Goal: Task Accomplishment & Management: Use online tool/utility

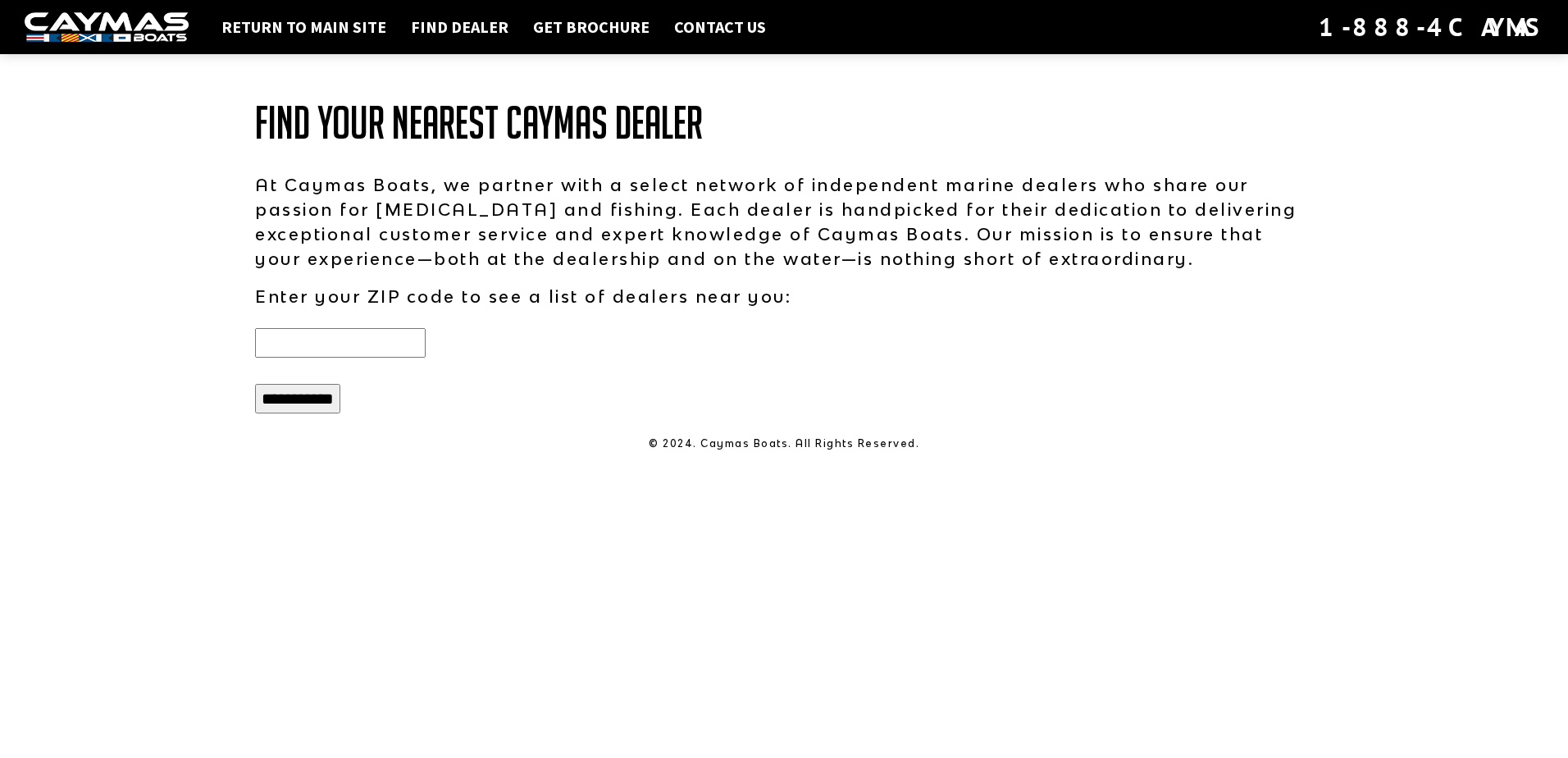
click at [391, 352] on input "text" at bounding box center [340, 343] width 170 height 30
type input "*****"
drag, startPoint x: 332, startPoint y: 402, endPoint x: 346, endPoint y: 401, distance: 14.0
click at [336, 404] on input "**********" at bounding box center [297, 399] width 85 height 30
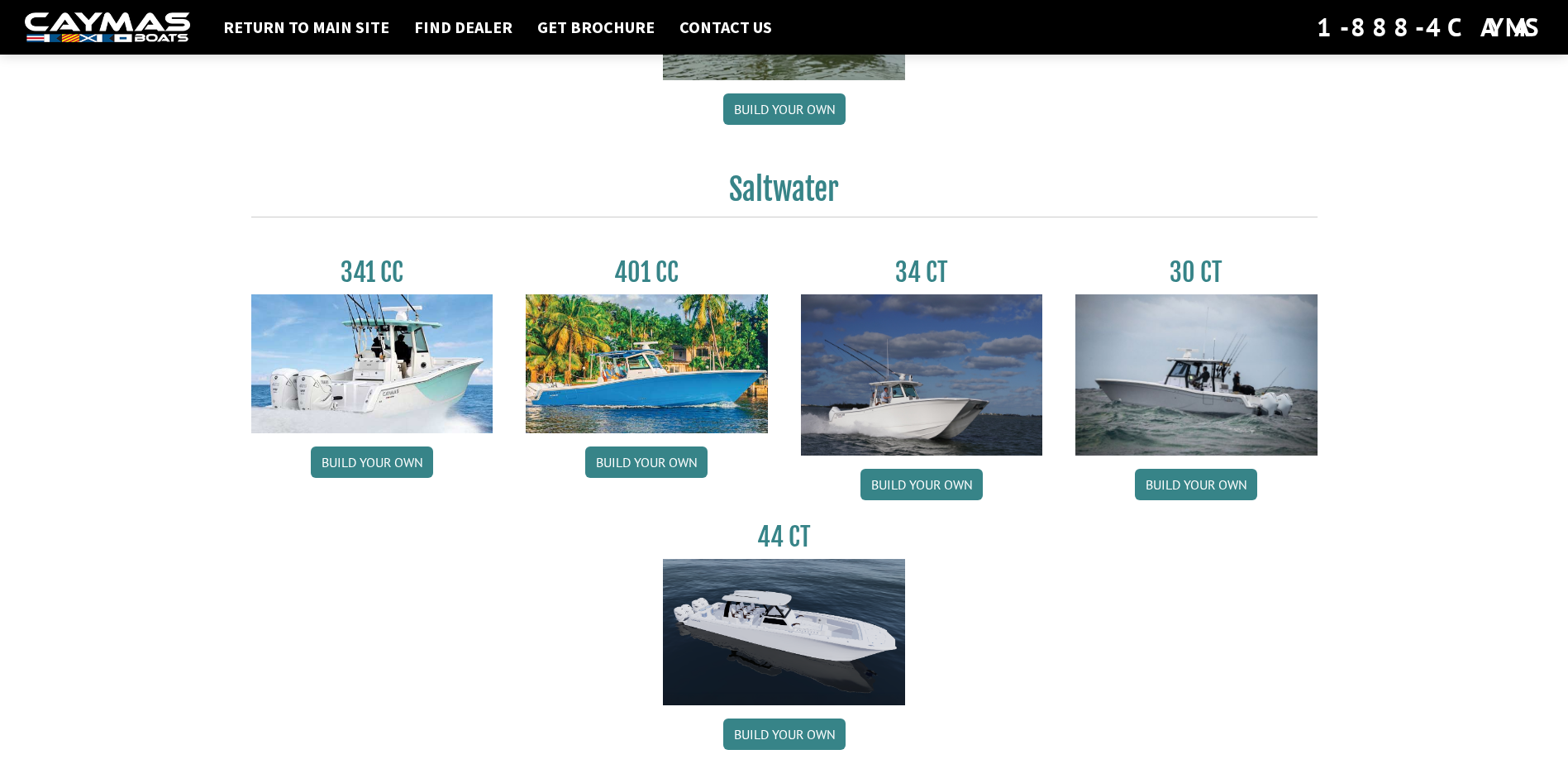
scroll to position [661, 0]
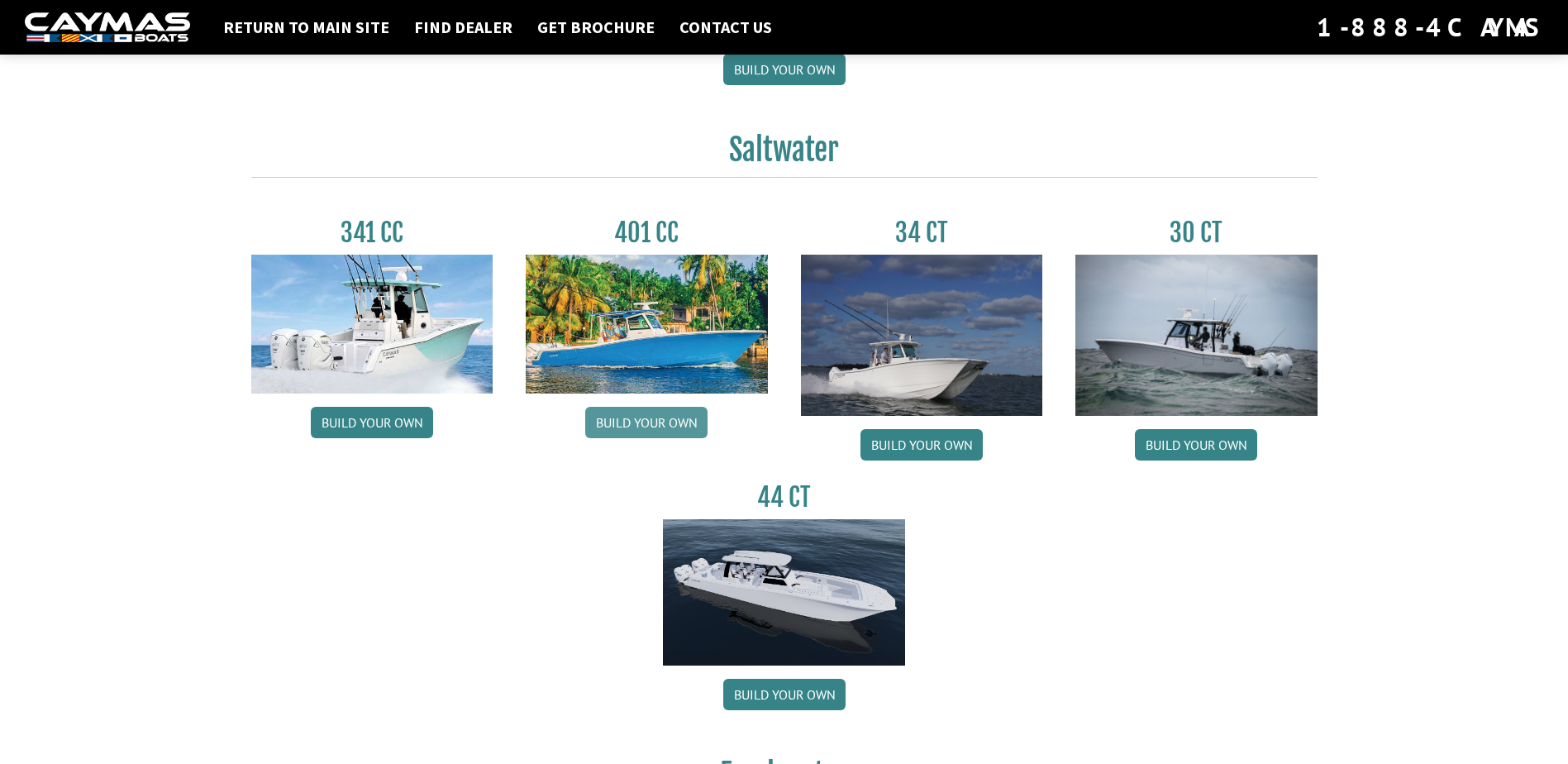
click at [658, 424] on link "Build your own" at bounding box center [646, 423] width 122 height 32
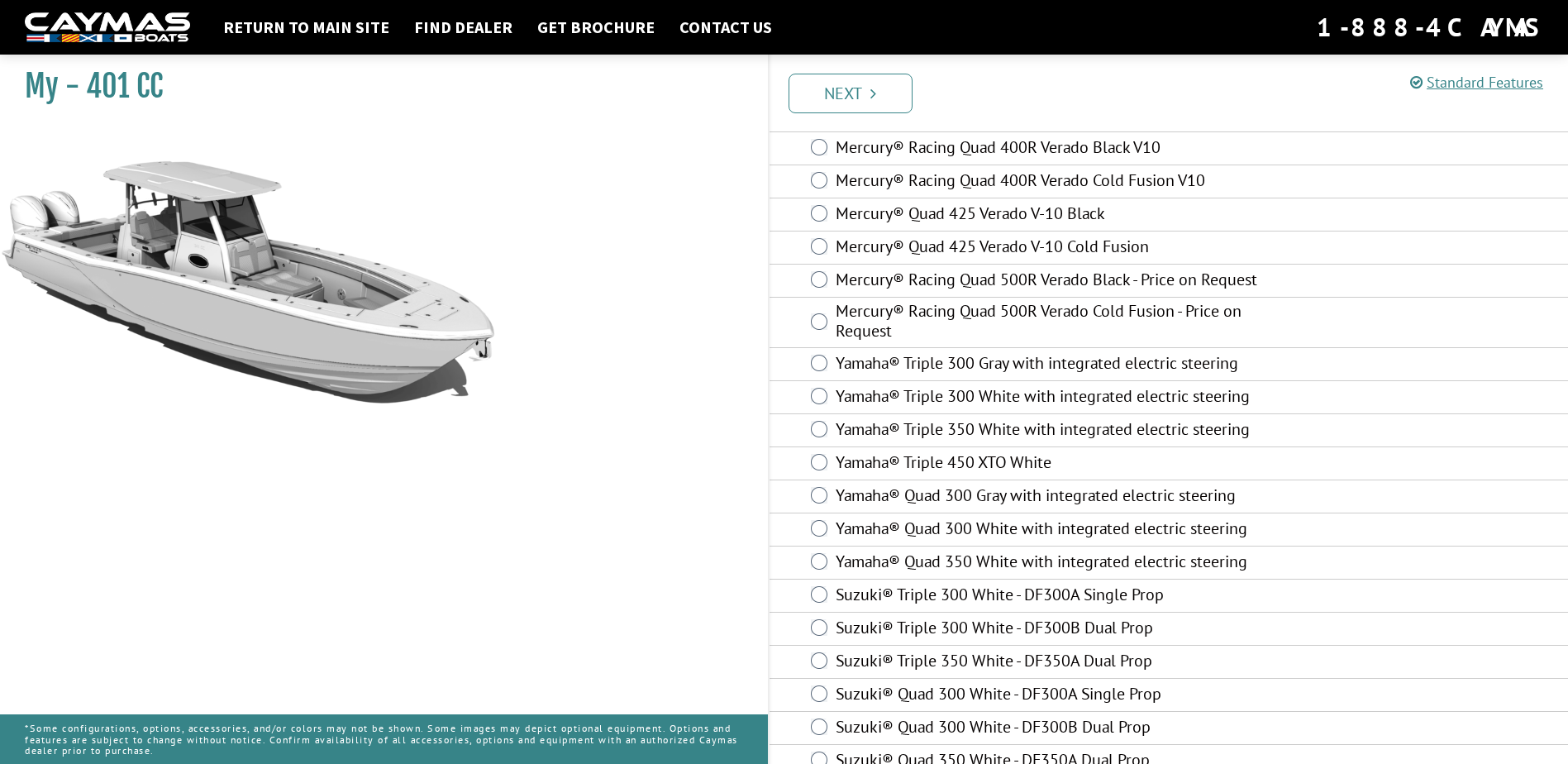
scroll to position [575, 0]
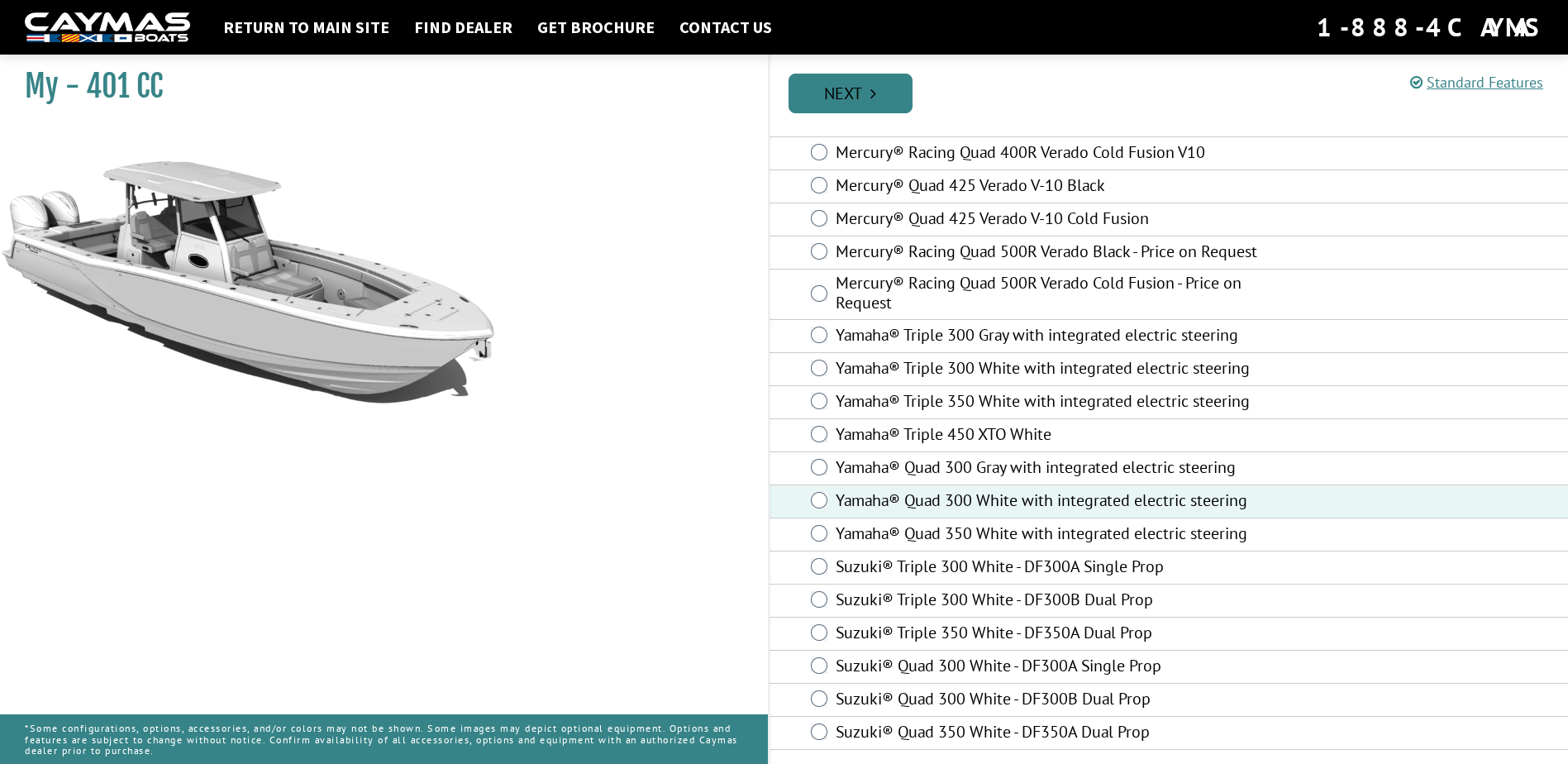
click at [872, 96] on icon "Pagination" at bounding box center [873, 93] width 6 height 17
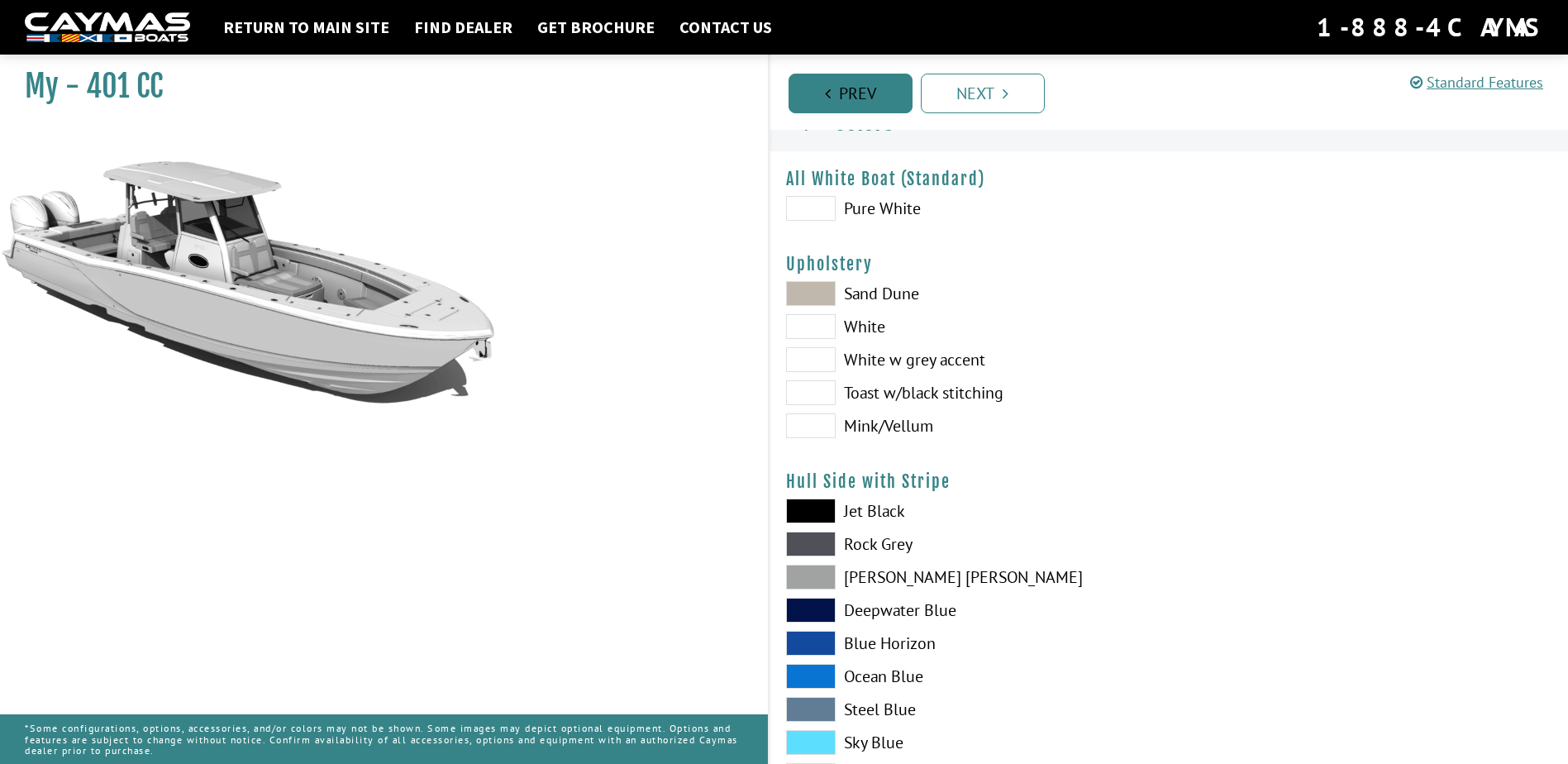
scroll to position [0, 0]
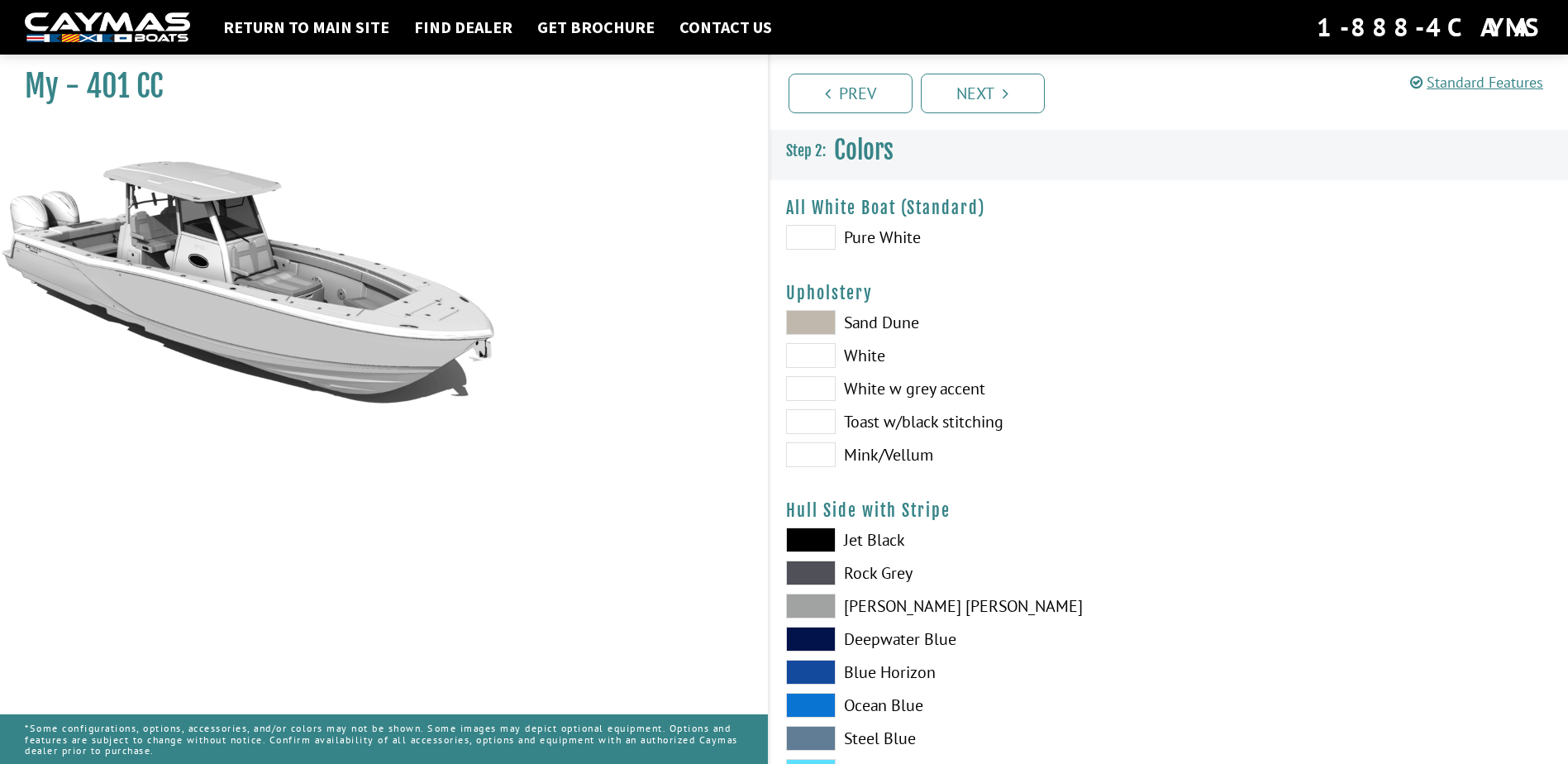
click at [821, 350] on span at bounding box center [811, 355] width 49 height 25
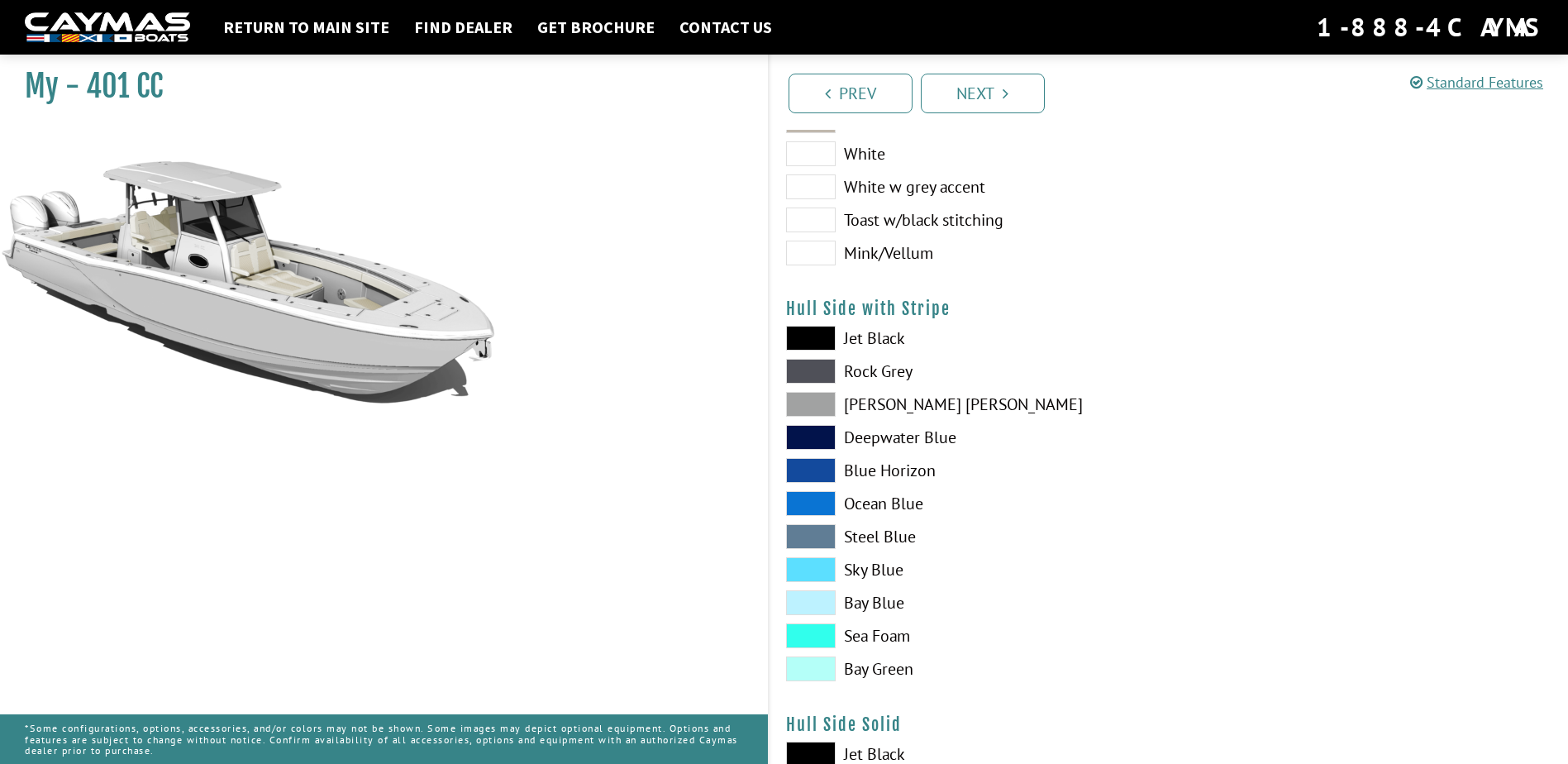
scroll to position [248, 0]
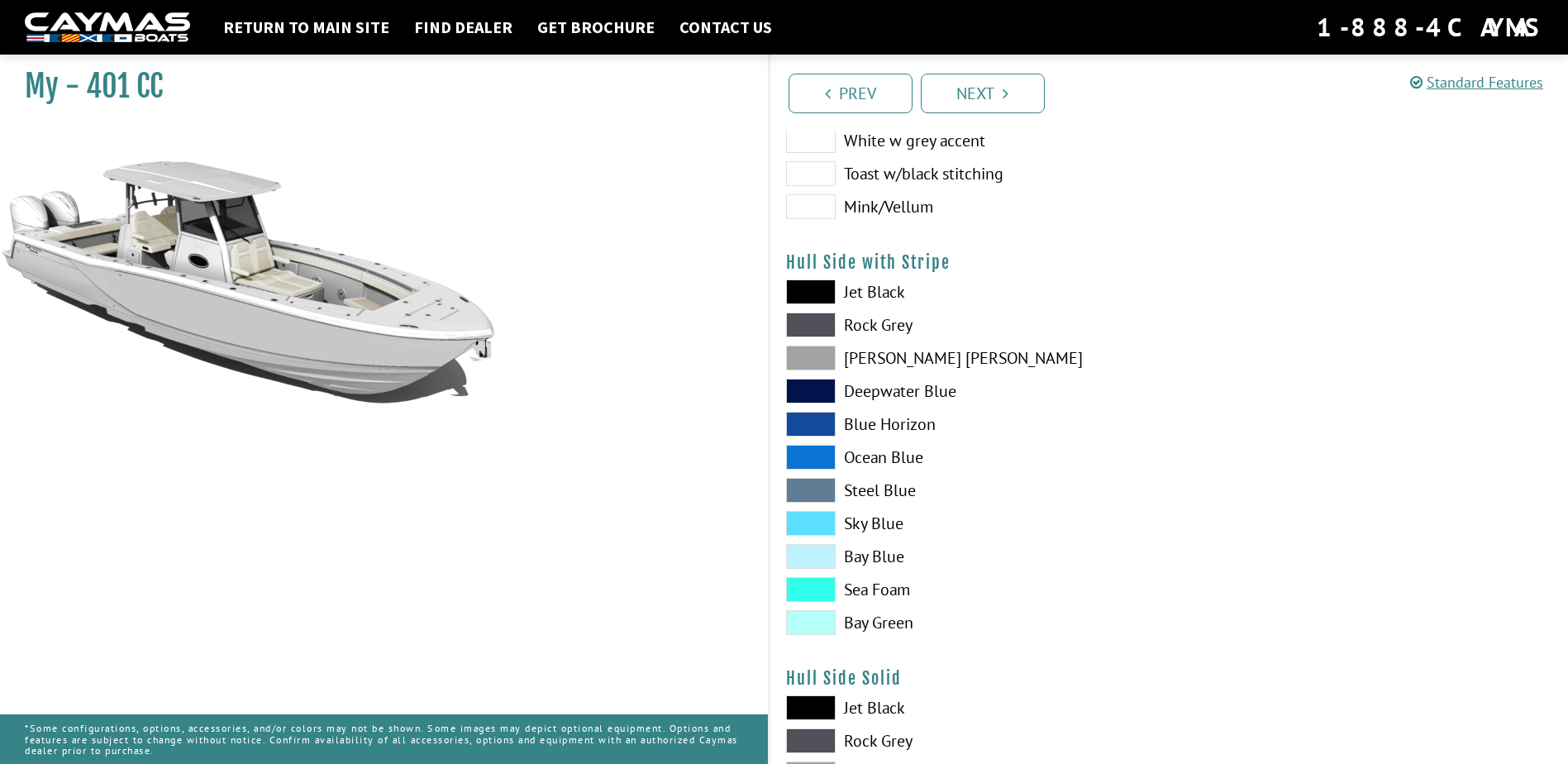
drag, startPoint x: 817, startPoint y: 520, endPoint x: 833, endPoint y: 518, distance: 16.1
click at [819, 518] on span at bounding box center [811, 523] width 49 height 25
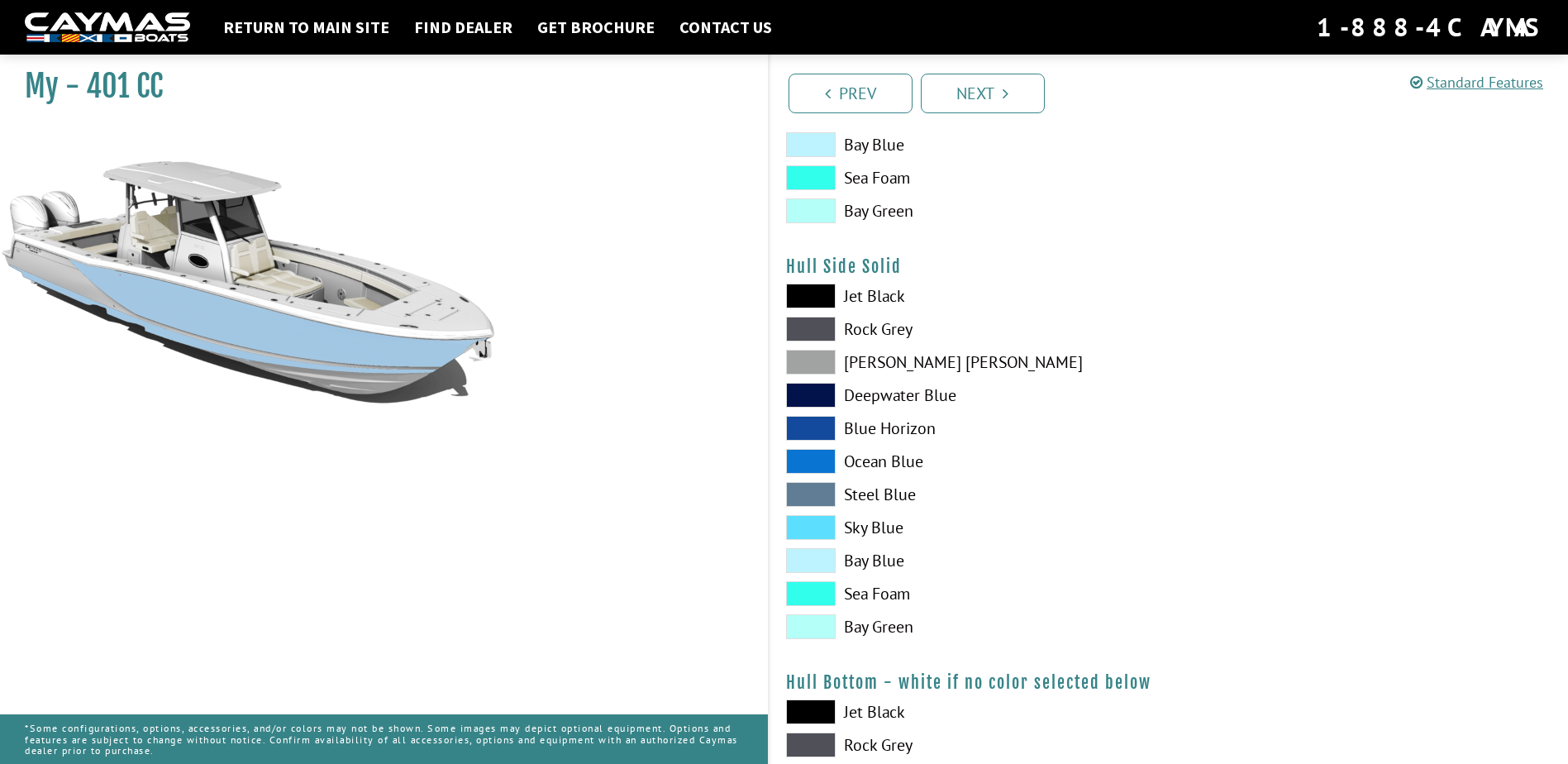
scroll to position [661, 0]
click at [832, 527] on span at bounding box center [811, 526] width 49 height 25
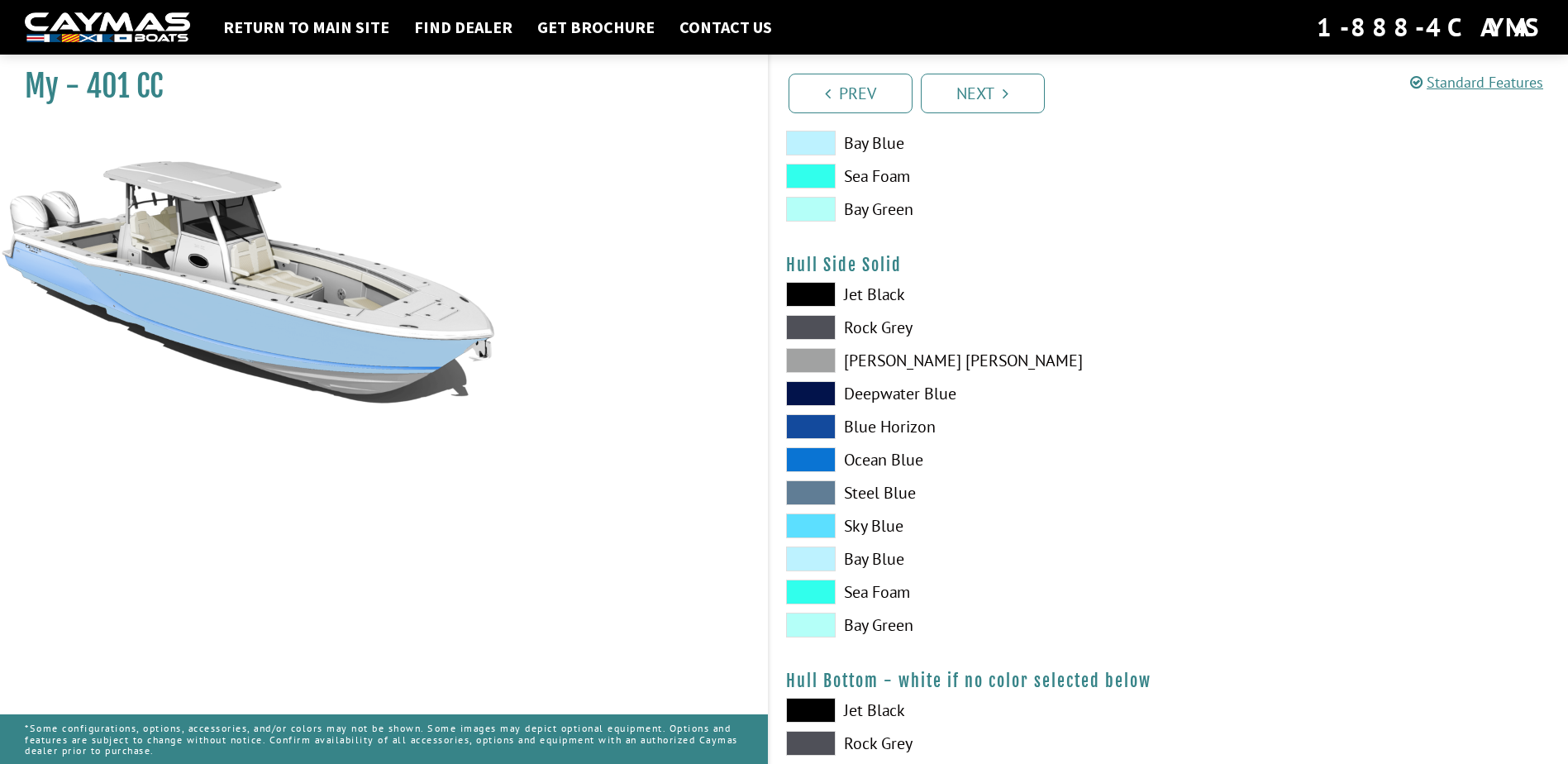
click at [811, 527] on span at bounding box center [811, 526] width 49 height 25
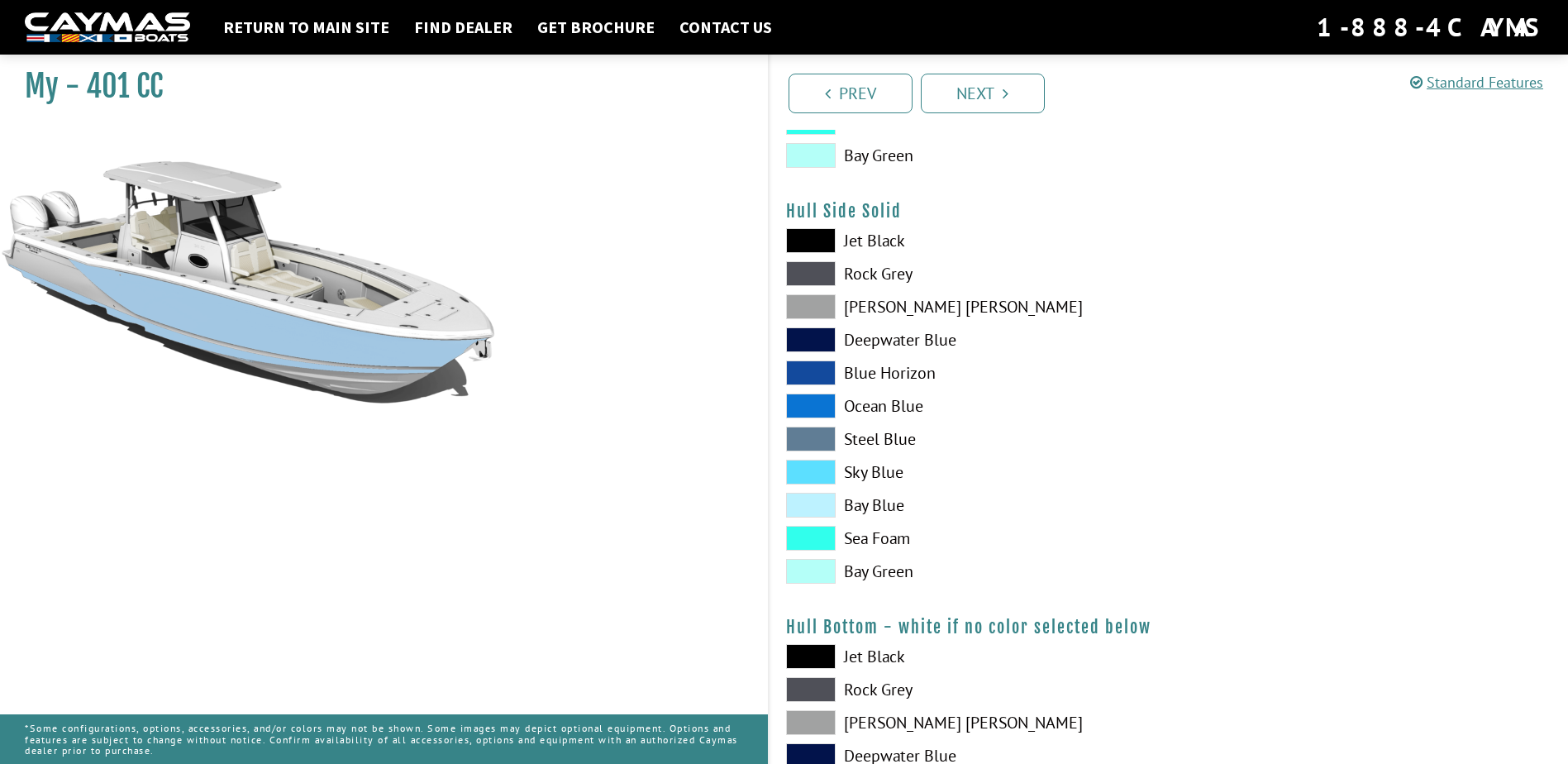
scroll to position [745, 0]
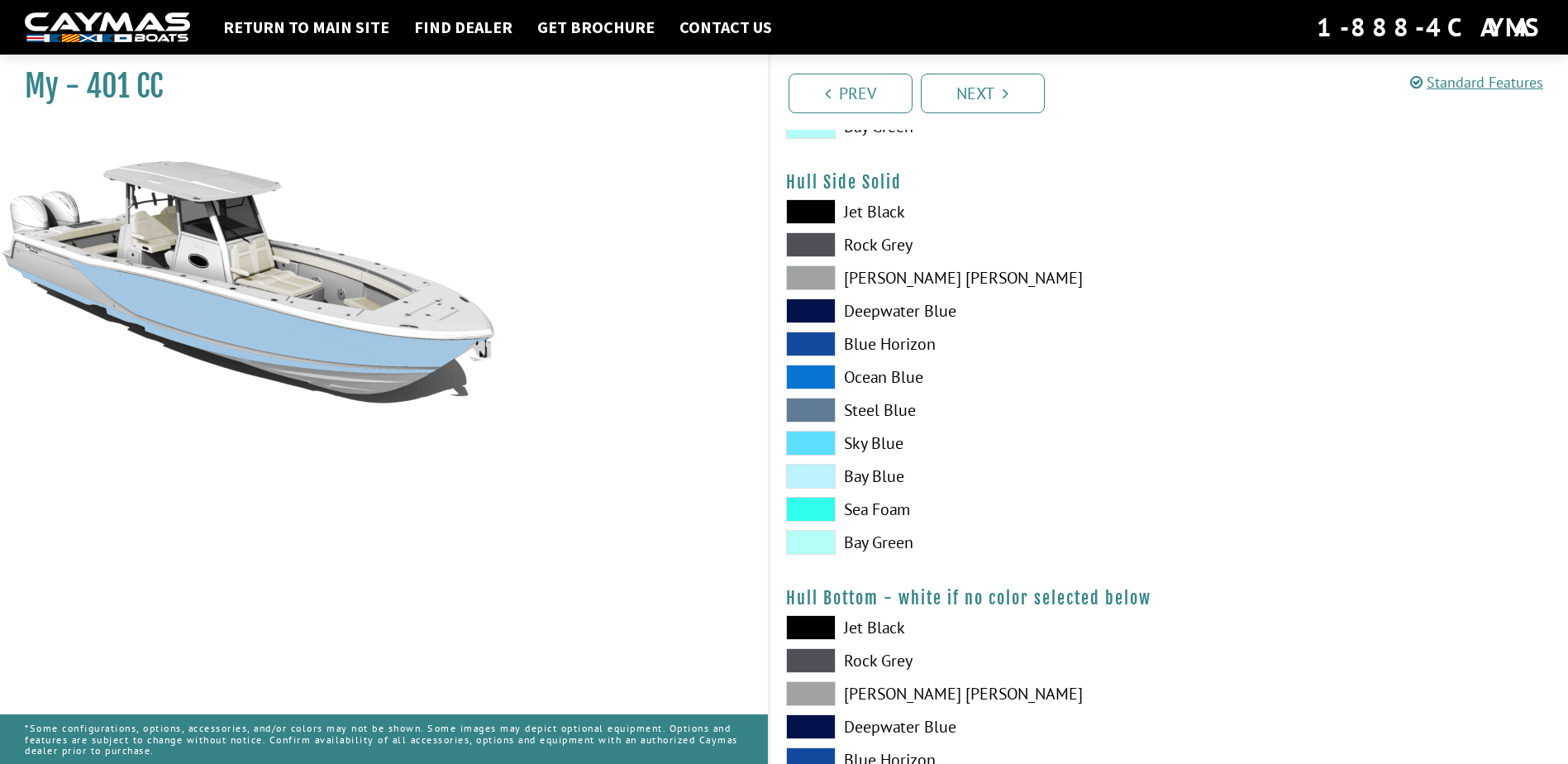
click at [812, 445] on span at bounding box center [811, 443] width 49 height 25
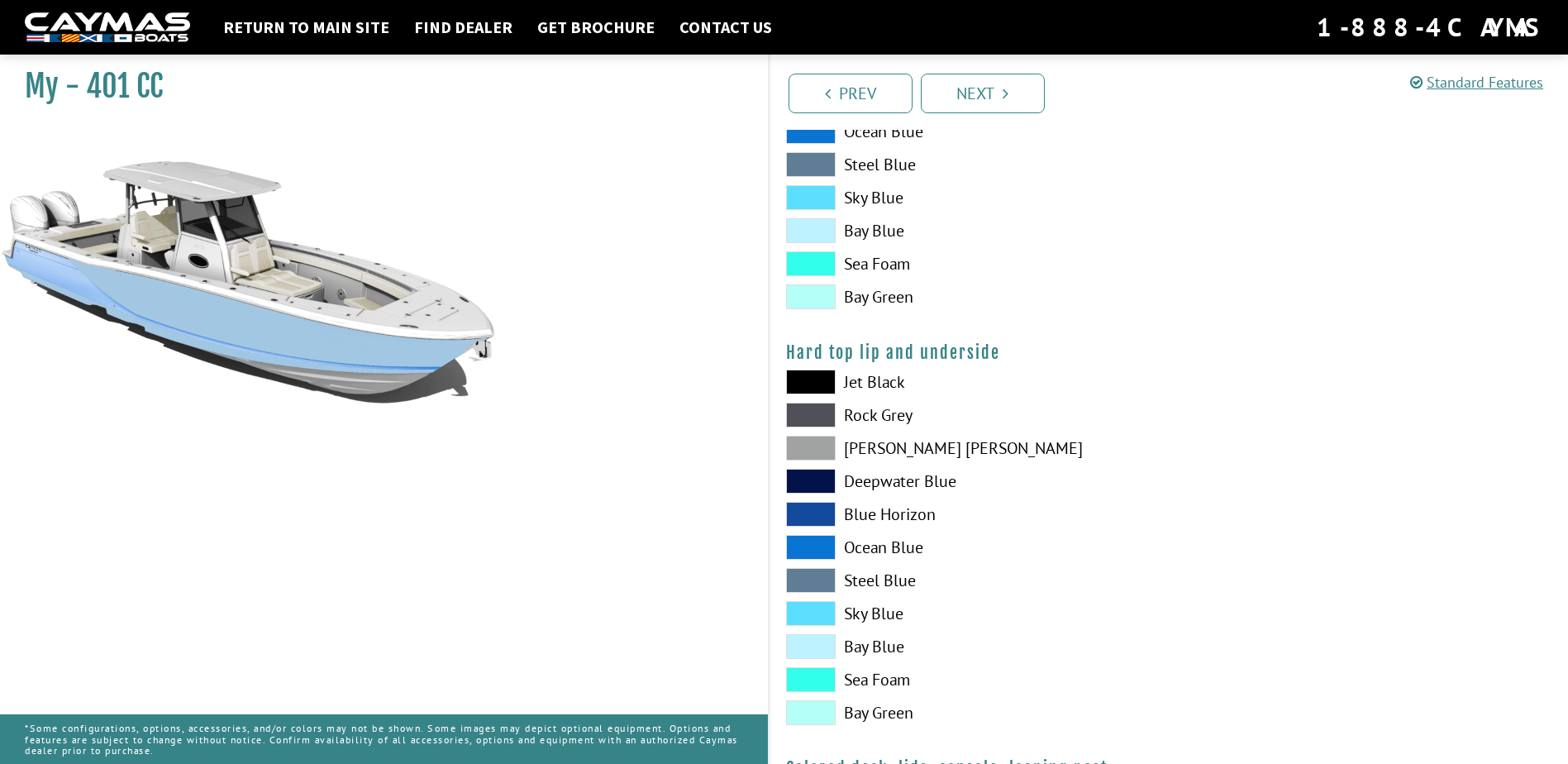
scroll to position [1488, 0]
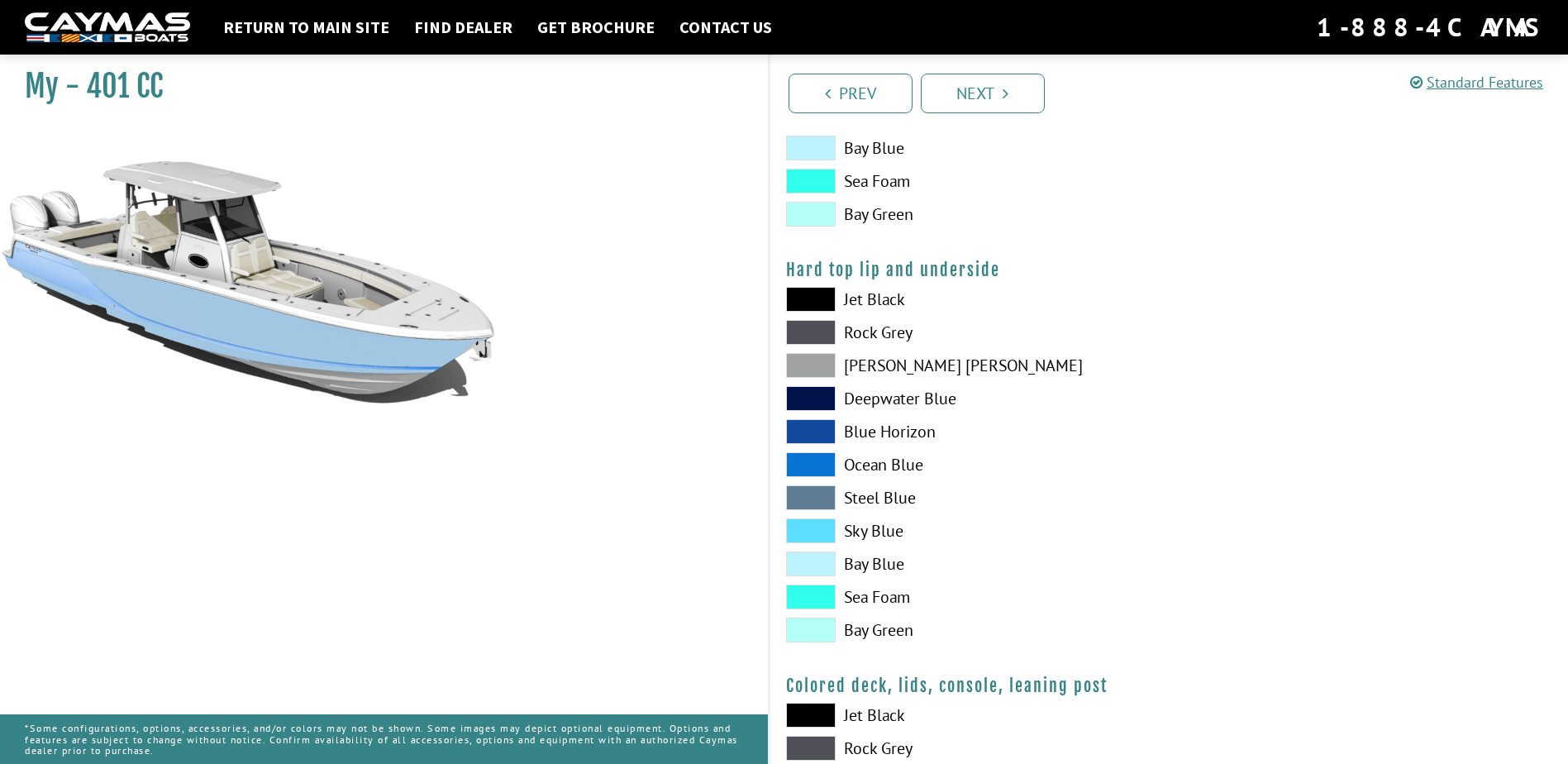
click at [824, 567] on span at bounding box center [811, 564] width 49 height 25
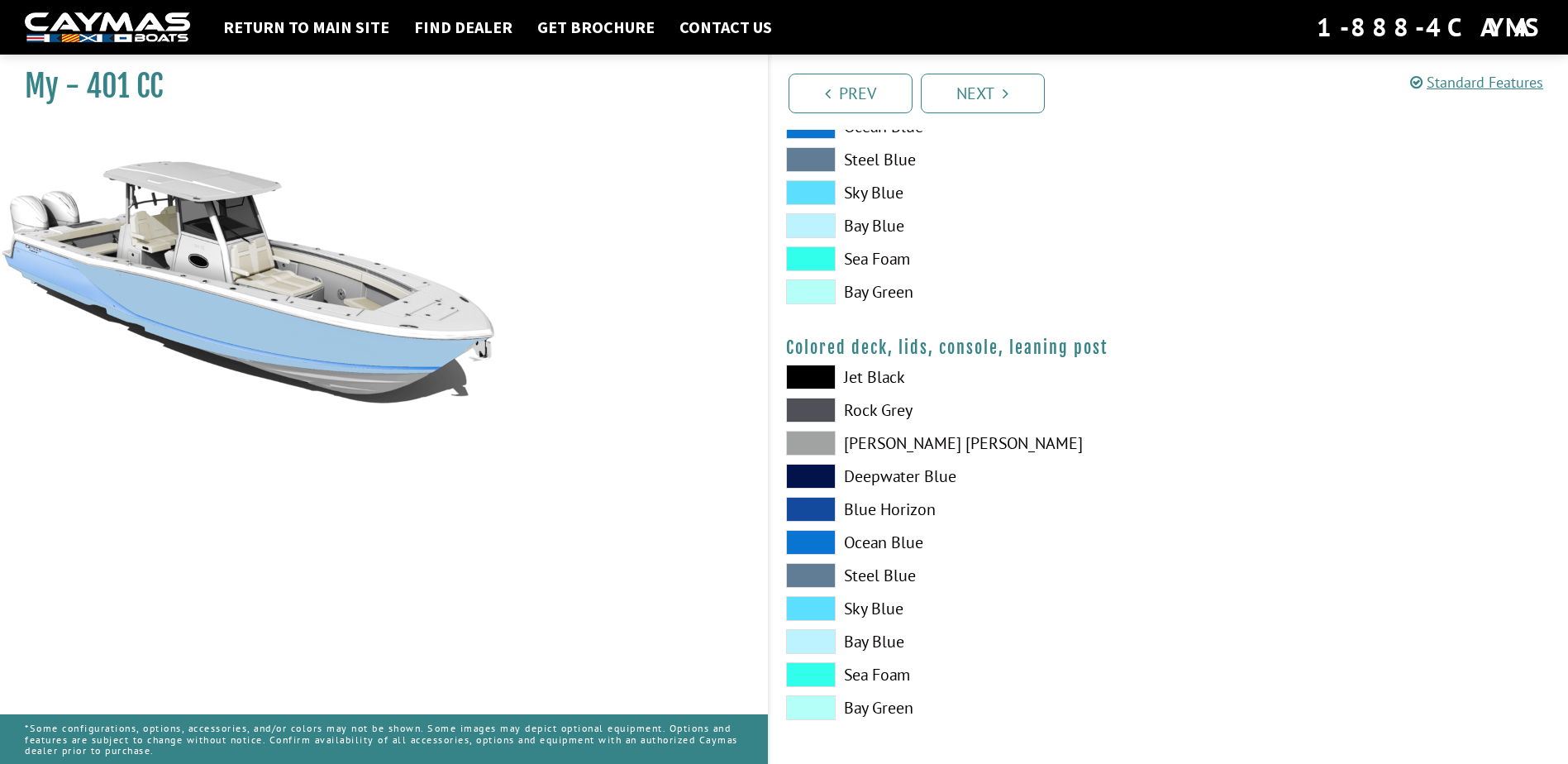
scroll to position [1830, 0]
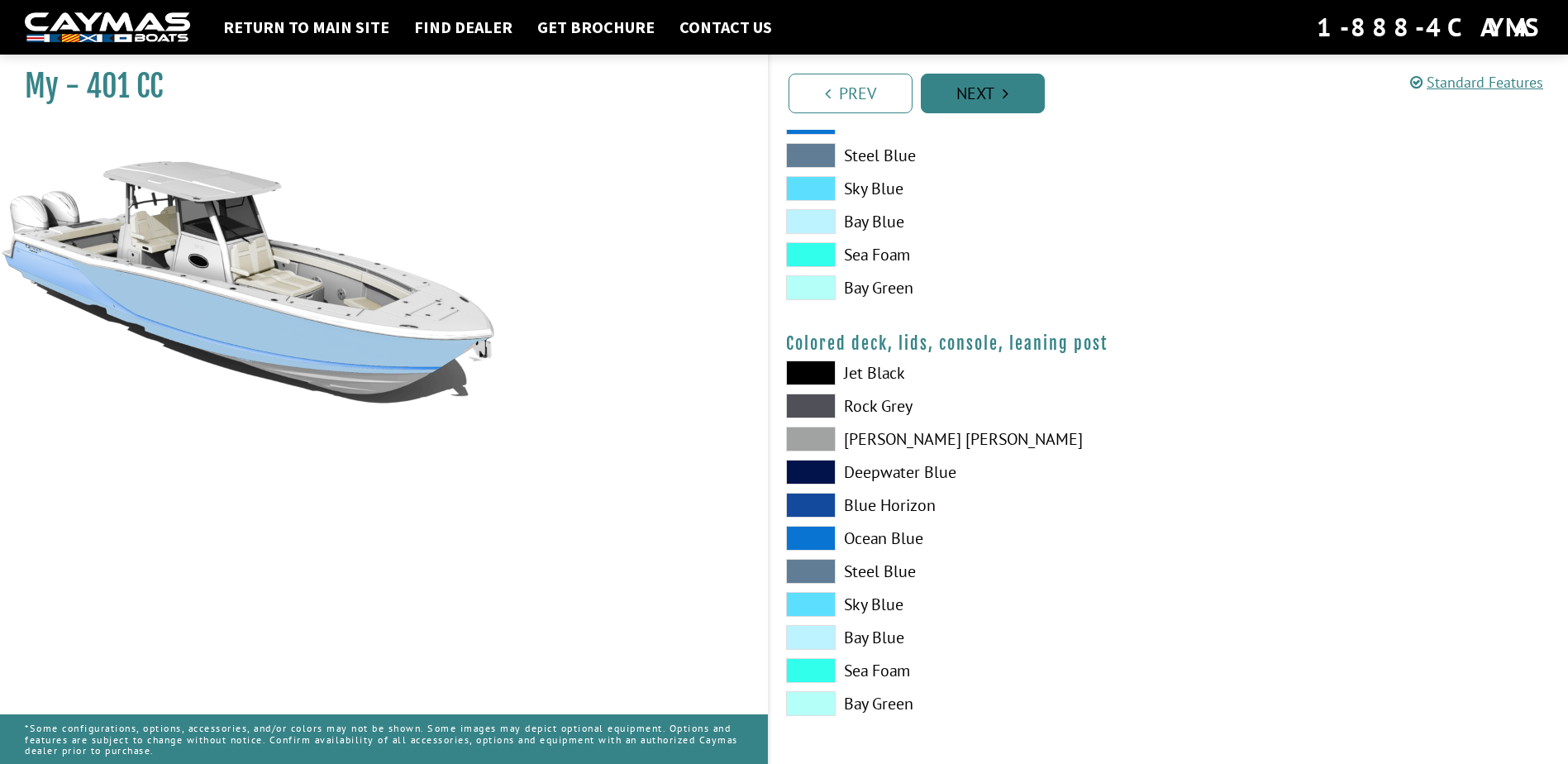
click at [1013, 102] on link "Next" at bounding box center [983, 93] width 124 height 40
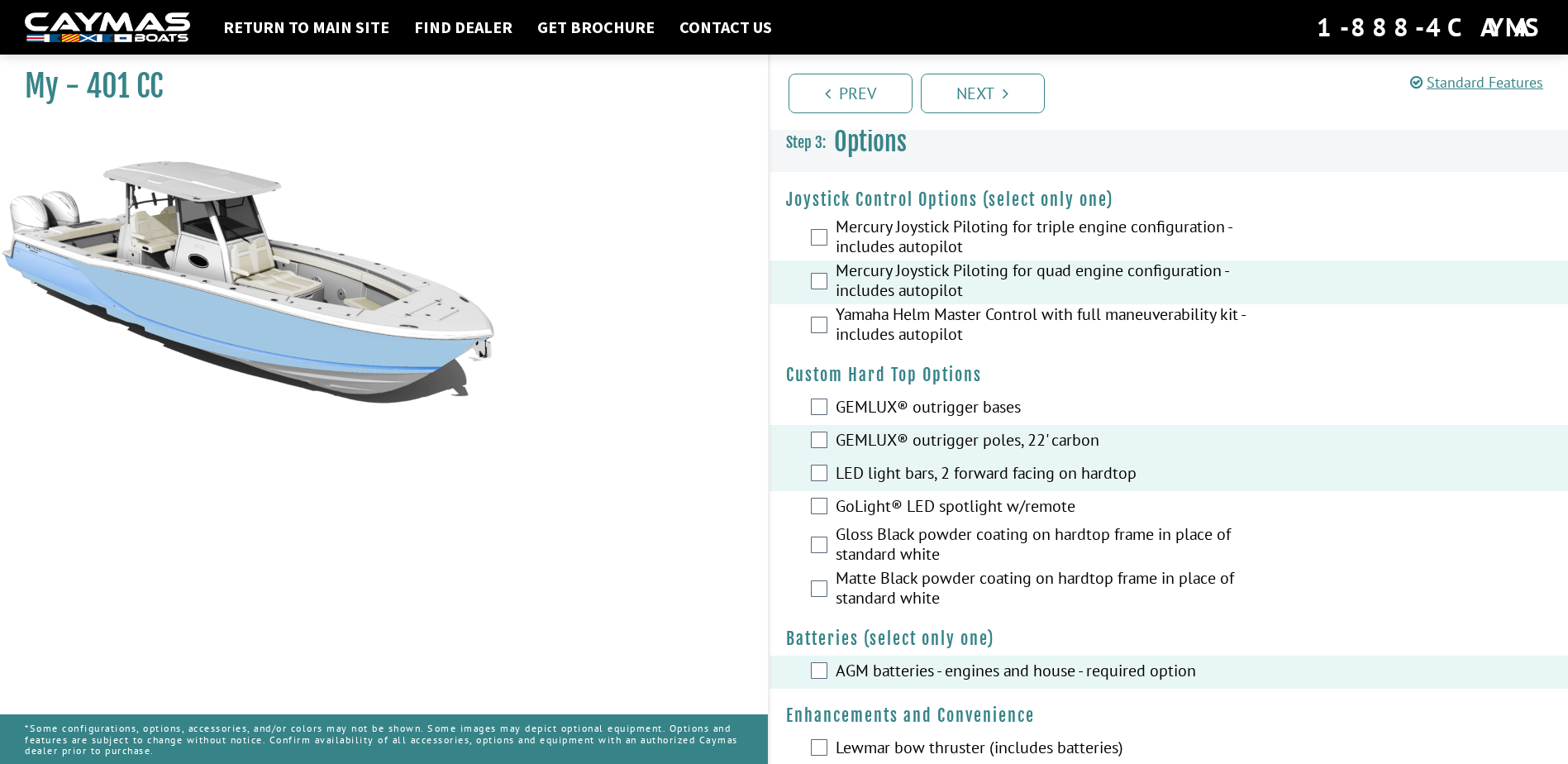
scroll to position [0, 0]
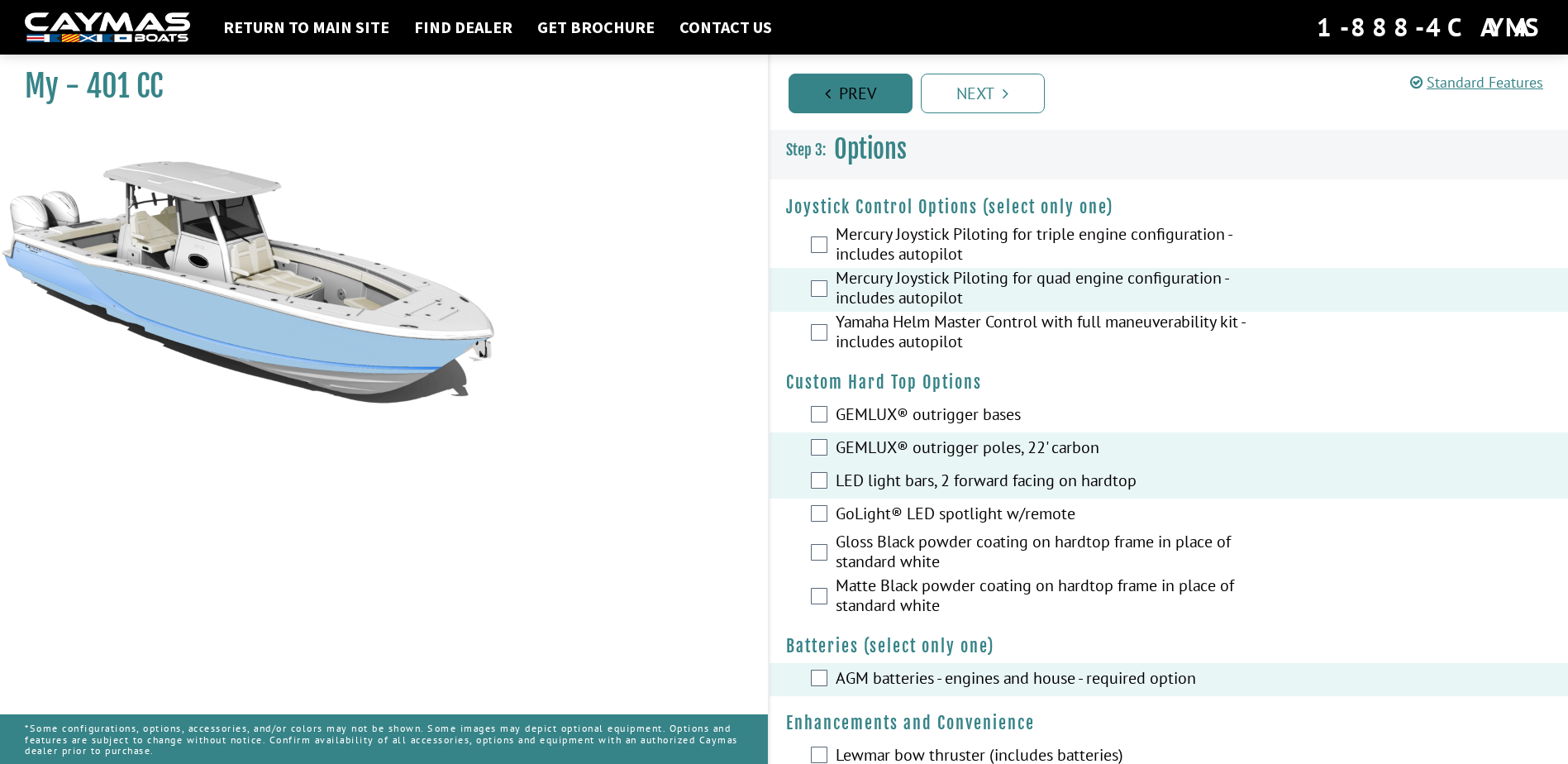
click at [856, 96] on link "Prev" at bounding box center [850, 93] width 124 height 40
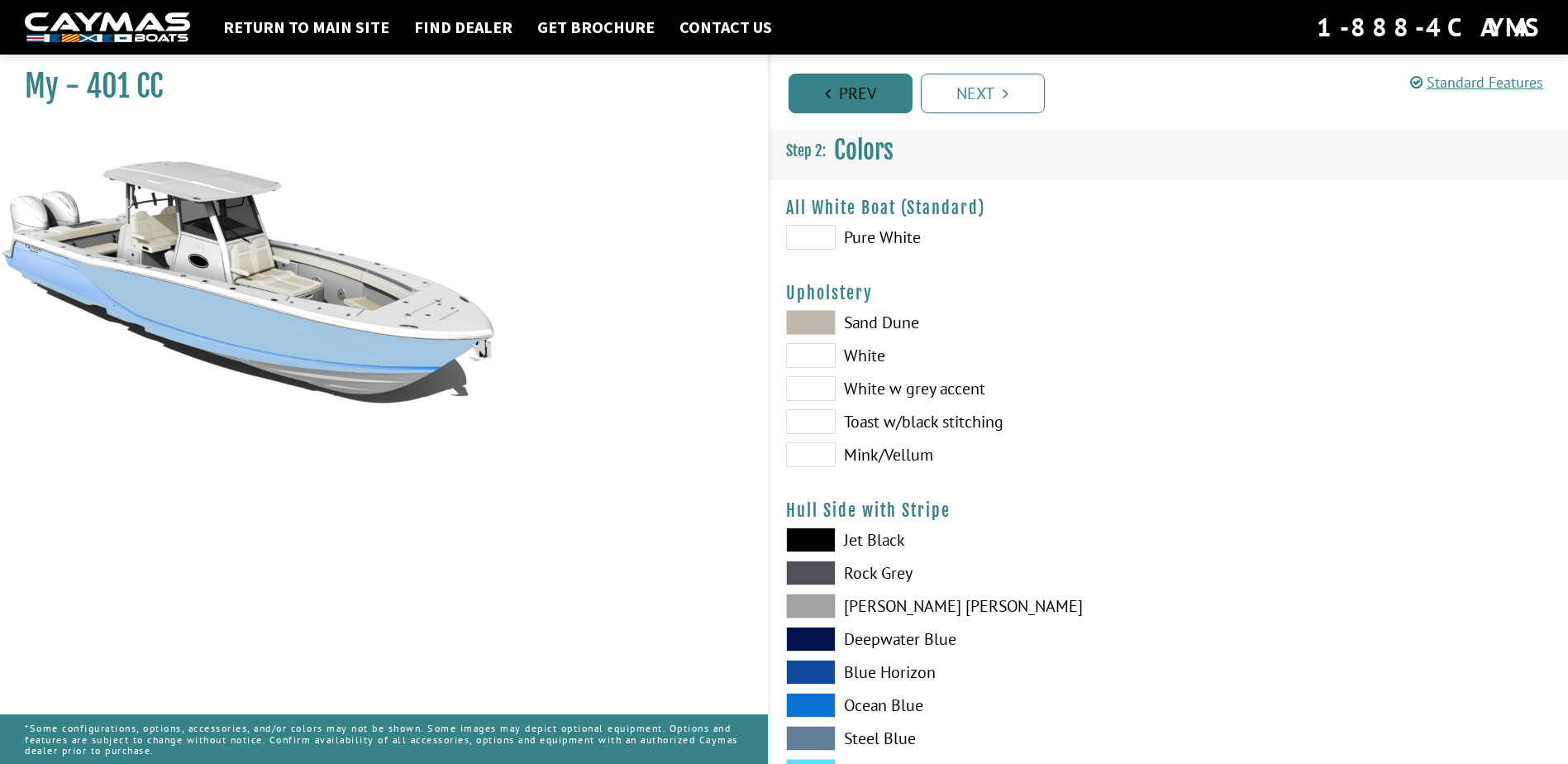
click at [856, 95] on link "Prev" at bounding box center [850, 93] width 124 height 40
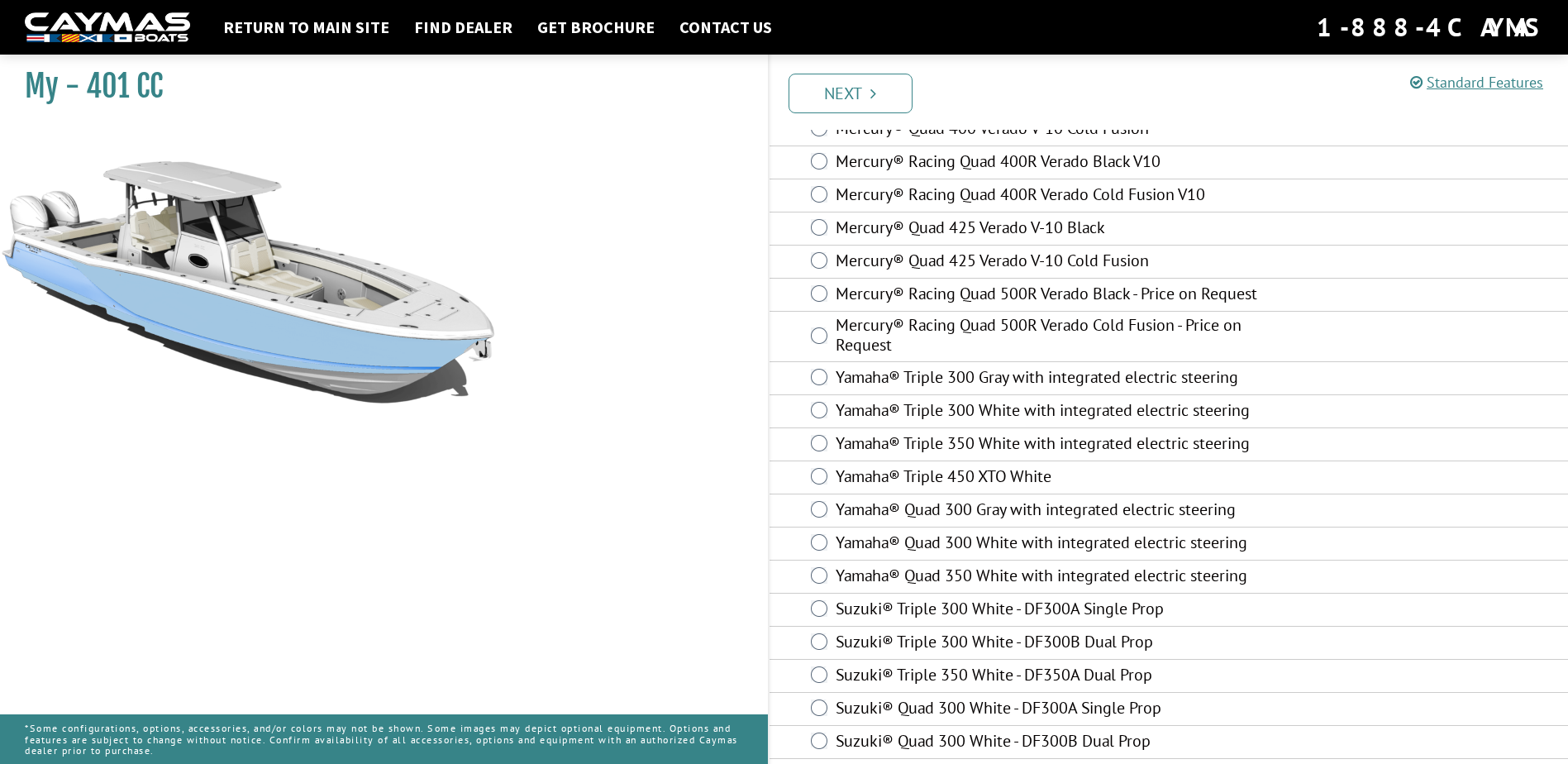
scroll to position [575, 0]
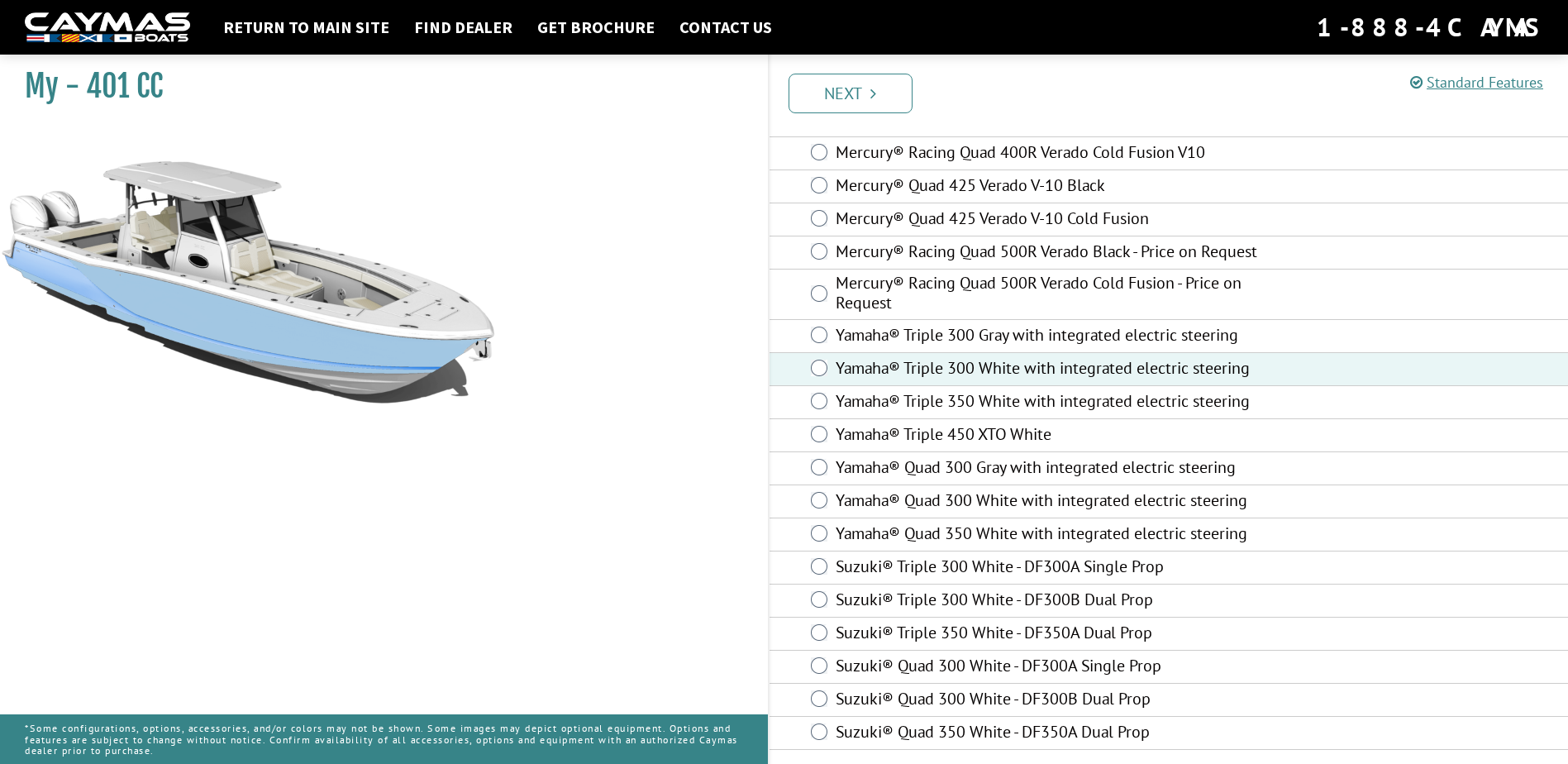
click at [857, 96] on link "Next" at bounding box center [850, 93] width 124 height 40
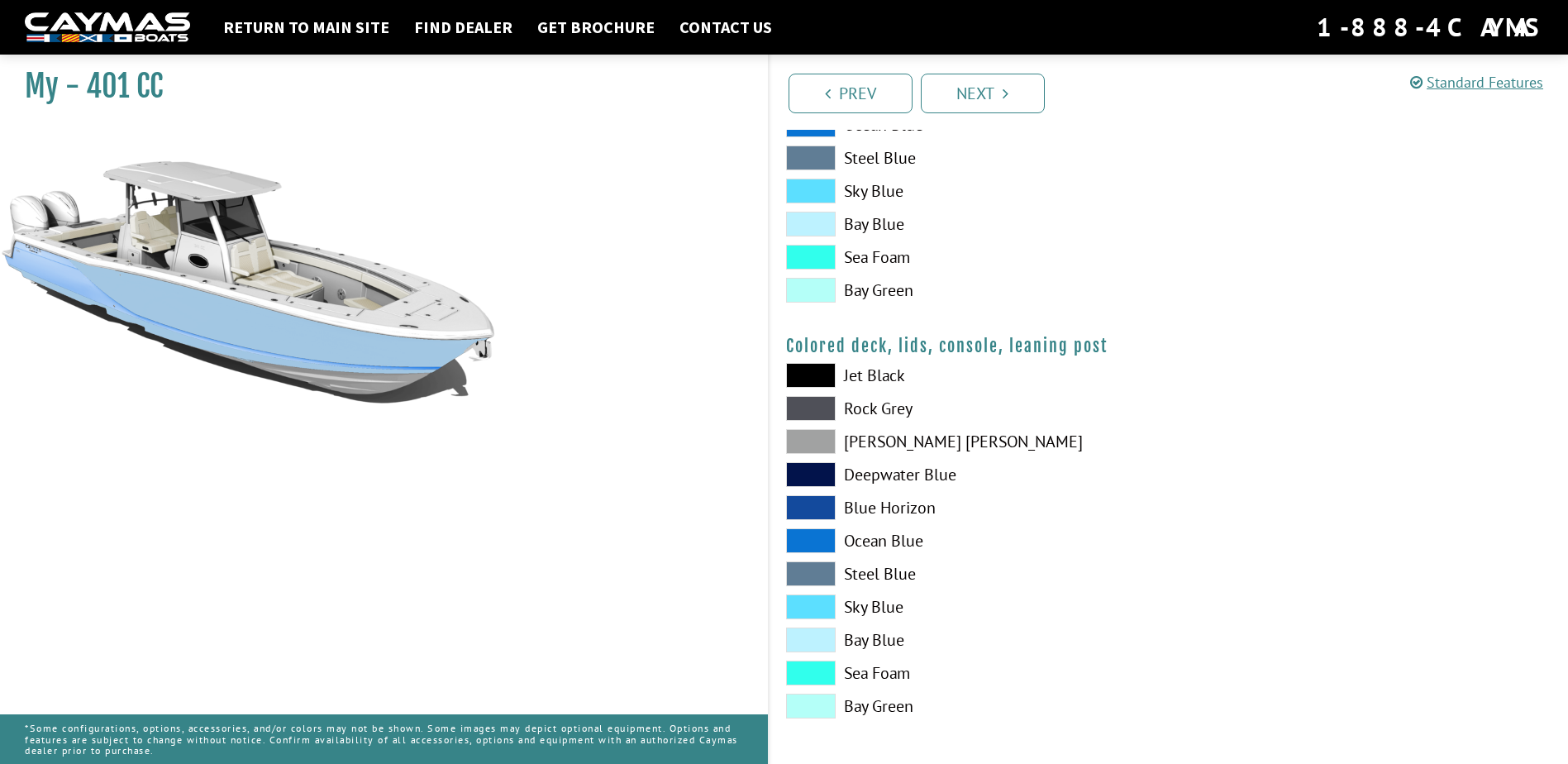
scroll to position [1830, 0]
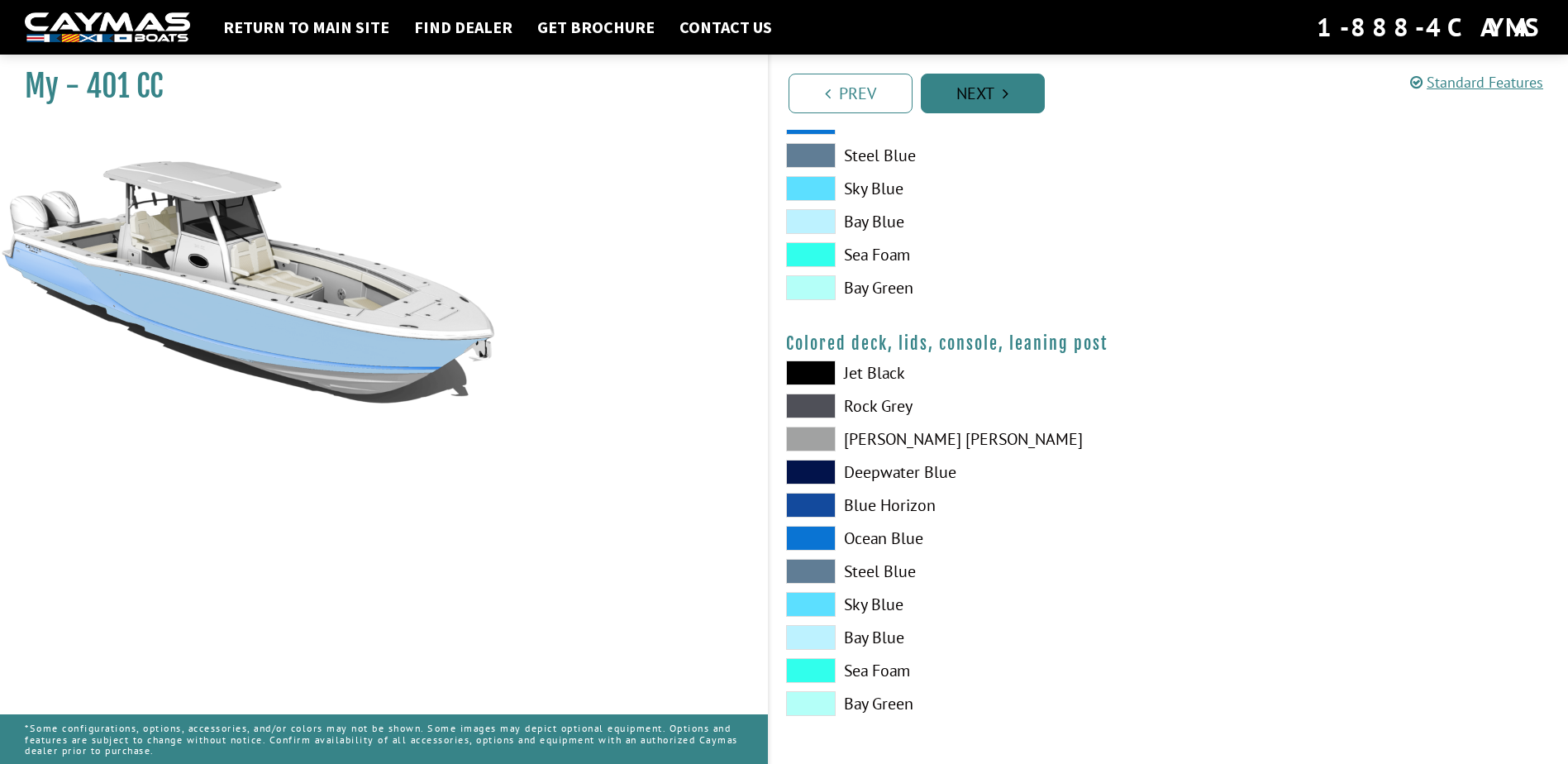
click at [986, 95] on link "Next" at bounding box center [983, 93] width 124 height 40
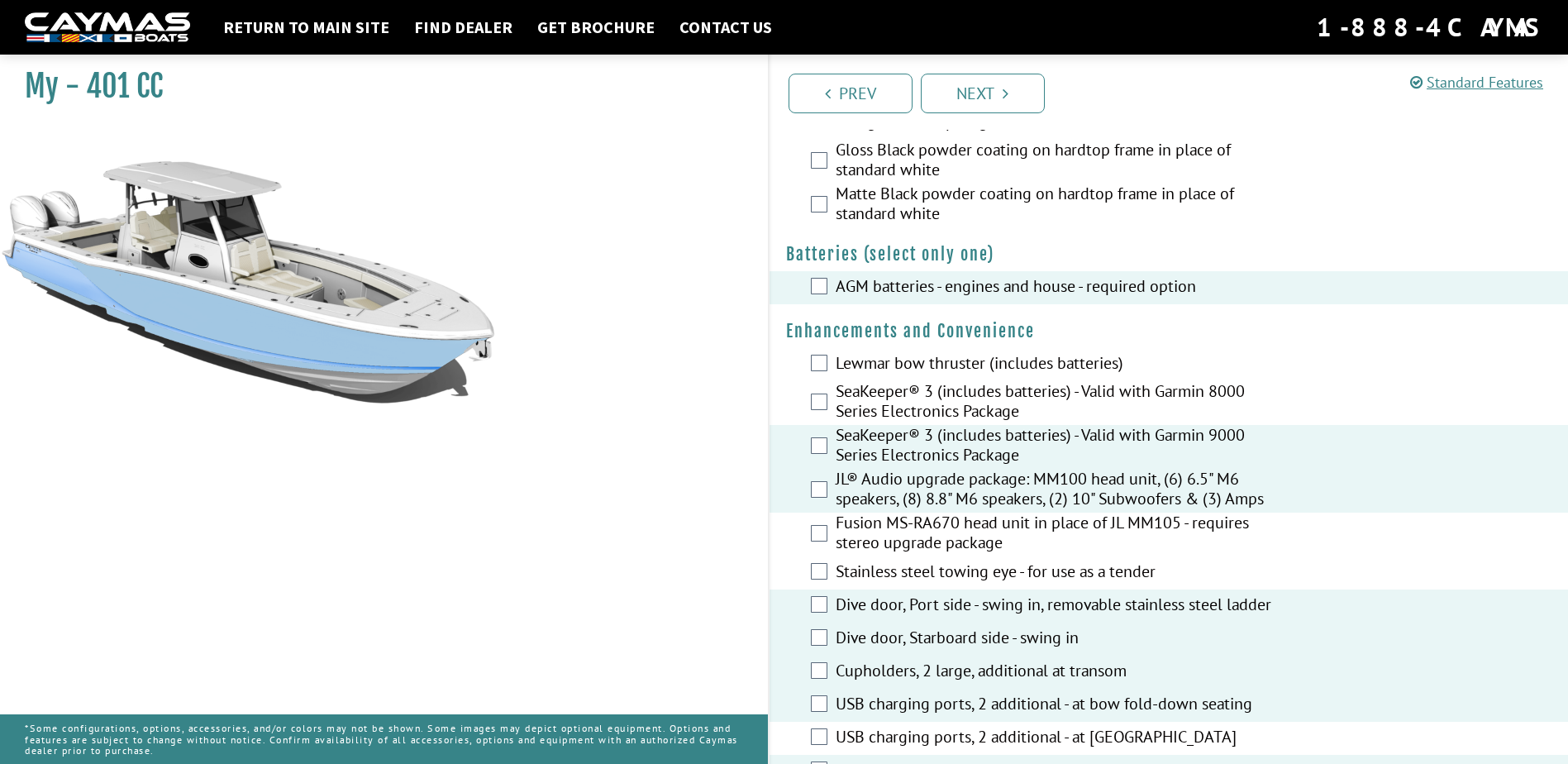
scroll to position [496, 0]
